Goal: Task Accomplishment & Management: Use online tool/utility

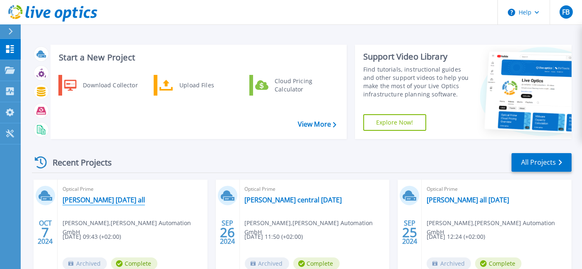
click at [115, 197] on link "[PERSON_NAME] [DATE] all" at bounding box center [104, 200] width 82 height 8
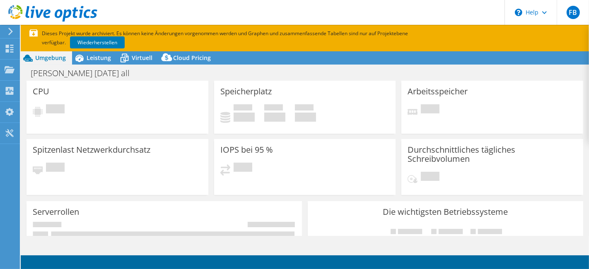
select select "EUFrankfurt"
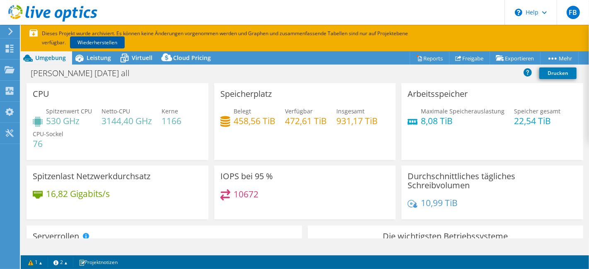
click at [105, 39] on link "Wiederherstellen" at bounding box center [97, 42] width 55 height 12
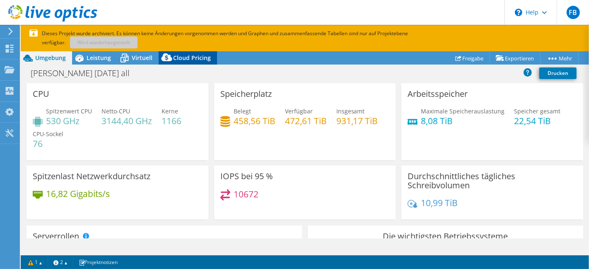
click at [175, 56] on span "Cloud Pricing" at bounding box center [192, 58] width 38 height 8
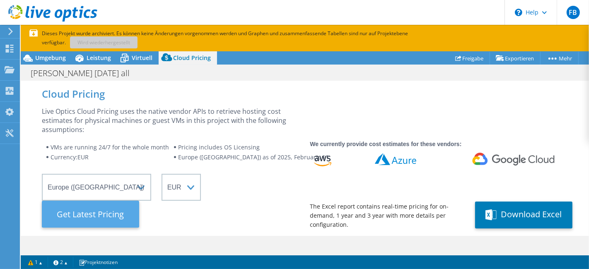
click at [116, 220] on Latest "Get Latest Pricing" at bounding box center [90, 214] width 97 height 27
click at [113, 219] on Latest "Get Latest Pricing" at bounding box center [90, 214] width 97 height 27
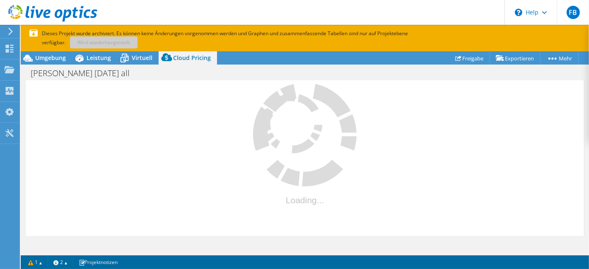
scroll to position [222, 0]
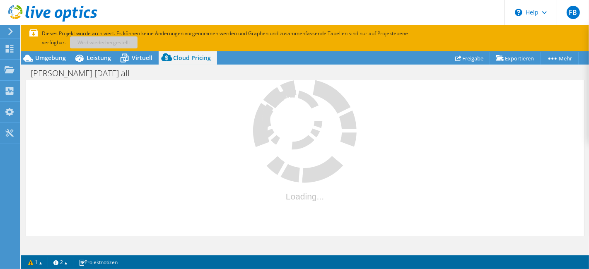
select select "EUR"
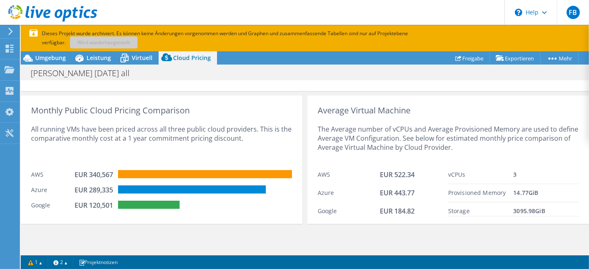
scroll to position [440, 0]
